Goal: Information Seeking & Learning: Check status

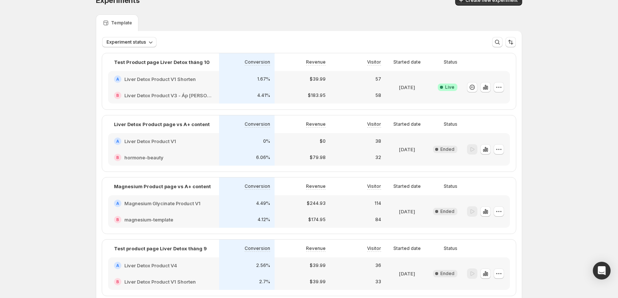
scroll to position [37, 0]
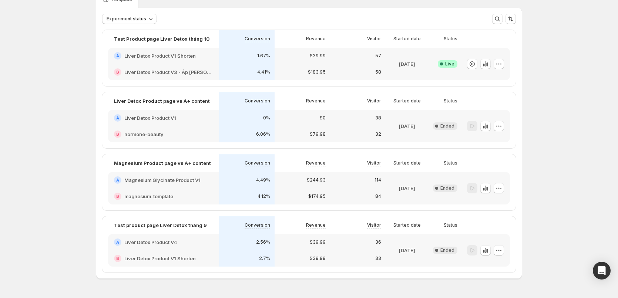
click at [216, 70] on div "B Liver Detox Product V3 - Áp [PERSON_NAME] insight từ Hotjar" at bounding box center [163, 72] width 111 height 16
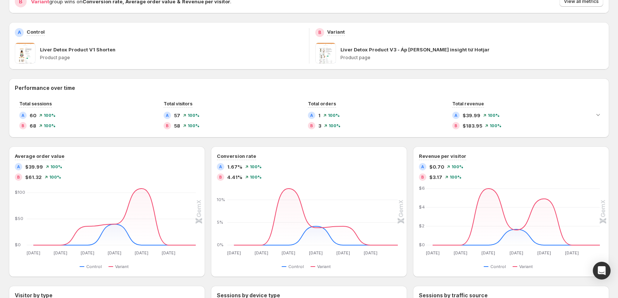
scroll to position [77, 0]
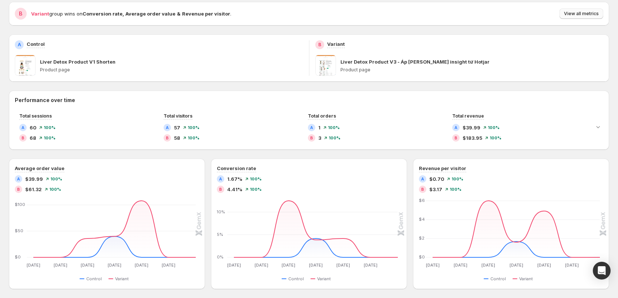
click at [586, 11] on span "View all metrics" at bounding box center [581, 14] width 35 height 6
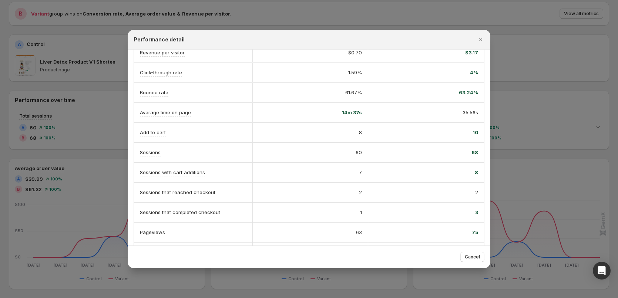
scroll to position [136, 0]
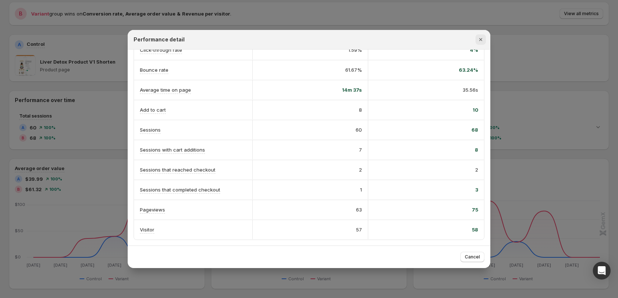
click at [481, 41] on icon "Close" at bounding box center [480, 39] width 7 height 7
